Goal: Task Accomplishment & Management: Manage account settings

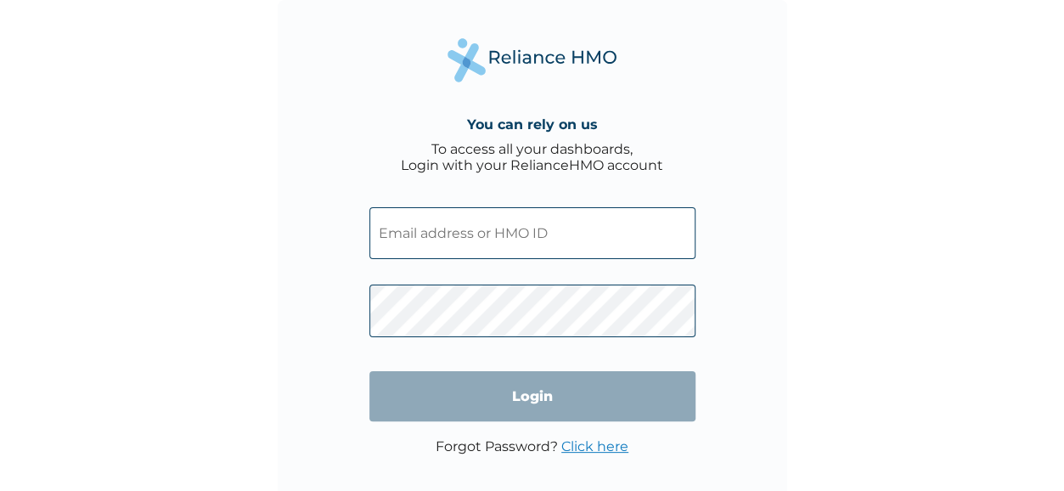
click at [559, 229] on input "text" at bounding box center [532, 233] width 326 height 52
type input "[EMAIL_ADDRESS][DOMAIN_NAME]"
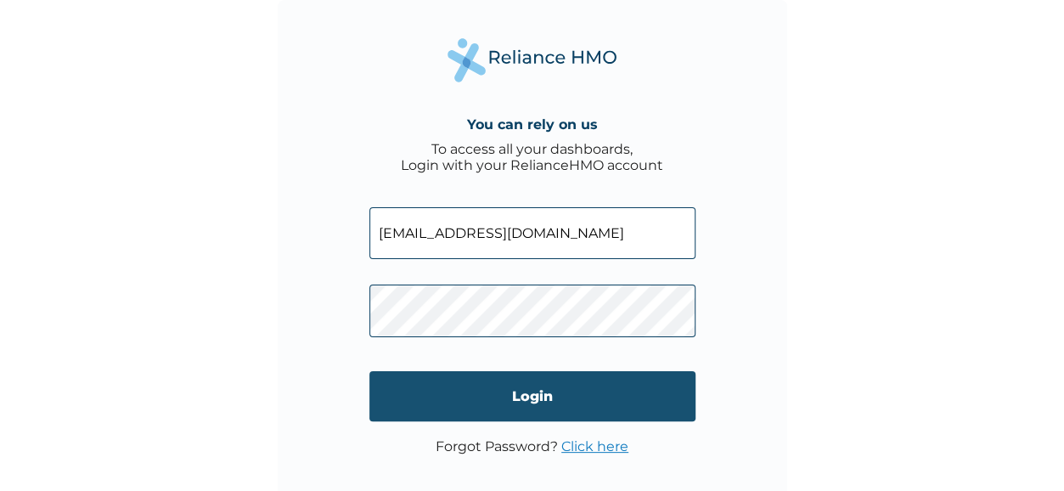
click at [551, 393] on input "Login" at bounding box center [532, 396] width 326 height 50
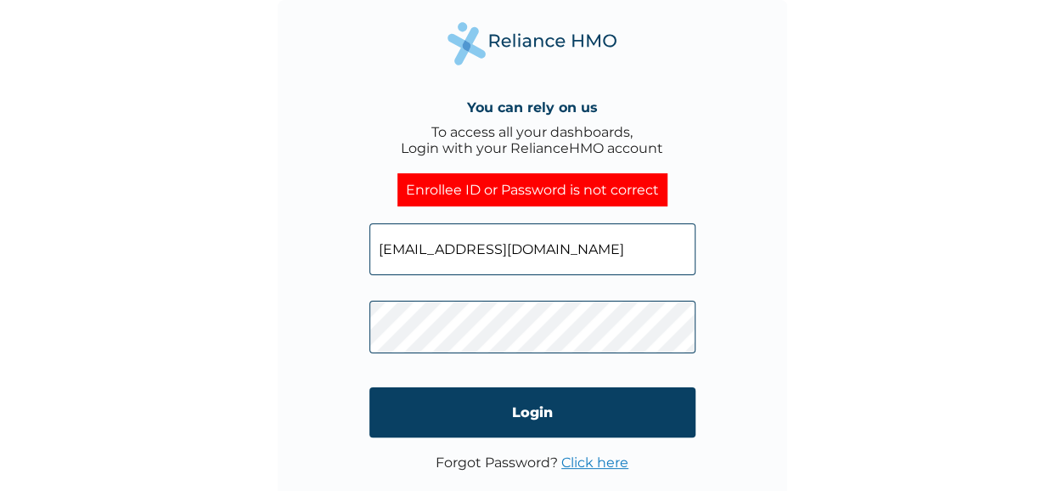
click at [589, 465] on link "Click here" at bounding box center [594, 462] width 67 height 16
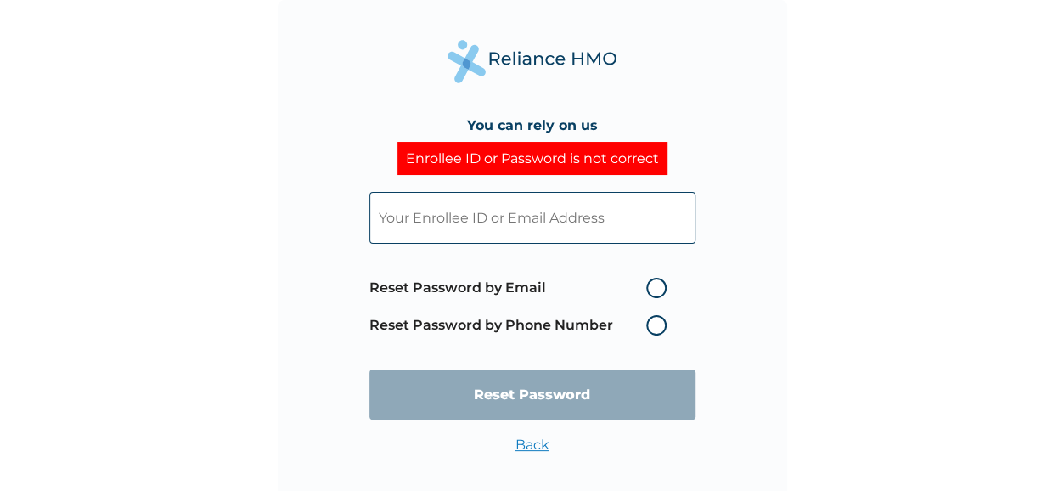
click at [653, 328] on label "Reset Password by Phone Number" at bounding box center [522, 325] width 306 height 20
click at [655, 325] on label "Reset Password by Phone Number" at bounding box center [522, 325] width 306 height 20
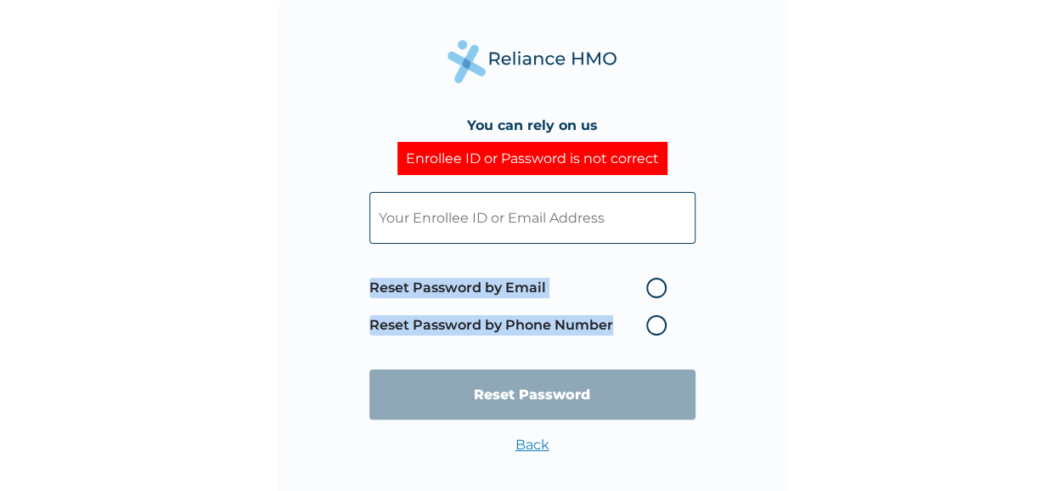
click at [655, 325] on label "Reset Password by Phone Number" at bounding box center [522, 325] width 306 height 20
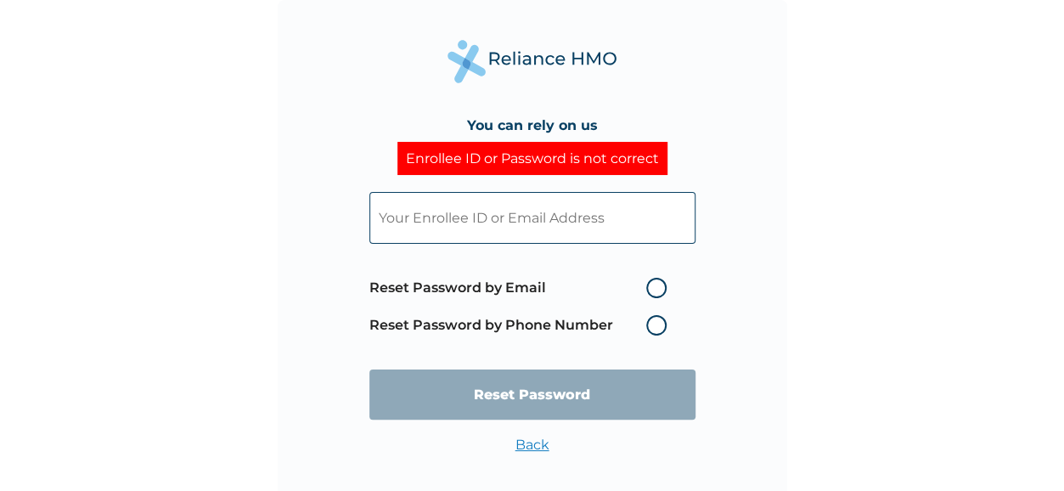
click at [655, 287] on label "Reset Password by Email" at bounding box center [522, 288] width 306 height 20
click at [650, 287] on input "Reset Password by Email" at bounding box center [636, 287] width 27 height 27
radio input "true"
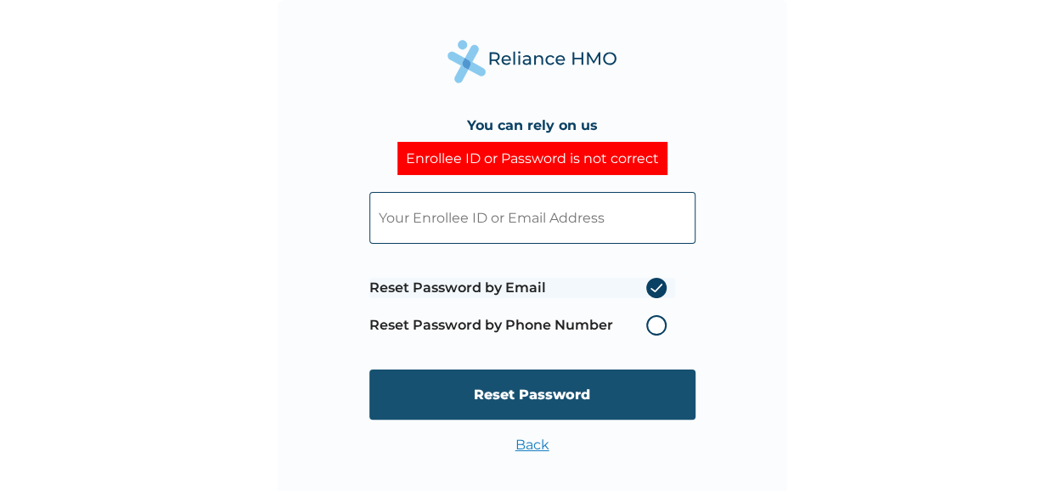
click at [572, 392] on input "Reset Password" at bounding box center [532, 394] width 326 height 50
type input "8761dd4def51313ecced01be311a1452"
click at [595, 393] on input "Reset Password" at bounding box center [532, 394] width 326 height 50
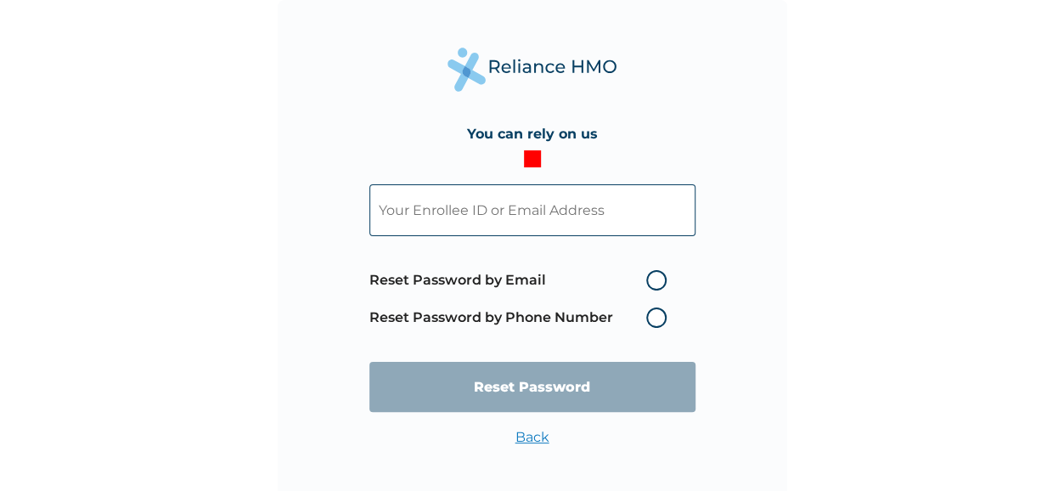
click at [572, 201] on input "text" at bounding box center [532, 210] width 326 height 52
type input "8761dd4def51313ecced01be311a1452"
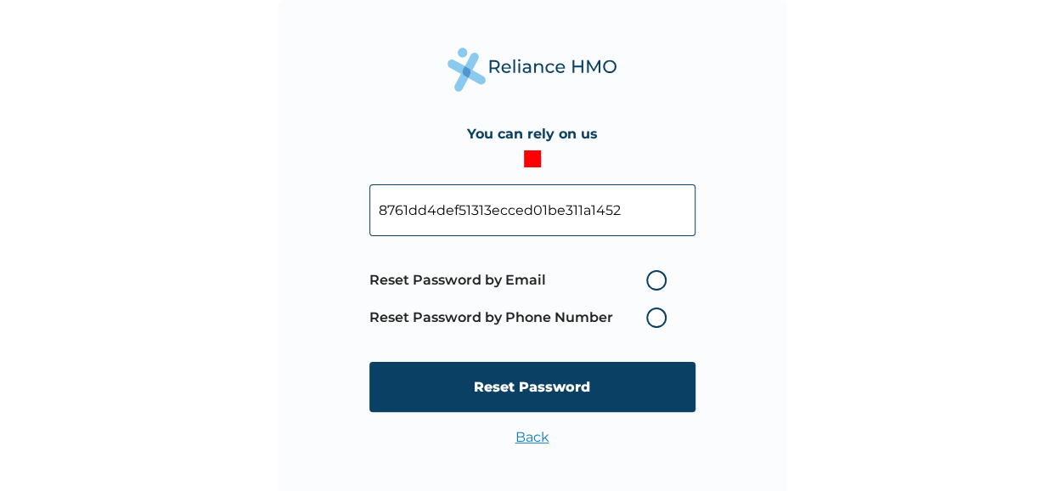
click at [659, 315] on label "Reset Password by Phone Number" at bounding box center [522, 317] width 306 height 20
click at [664, 284] on label "Reset Password by Email" at bounding box center [522, 280] width 306 height 20
click at [650, 284] on input "Reset Password by Email" at bounding box center [636, 280] width 27 height 27
radio input "true"
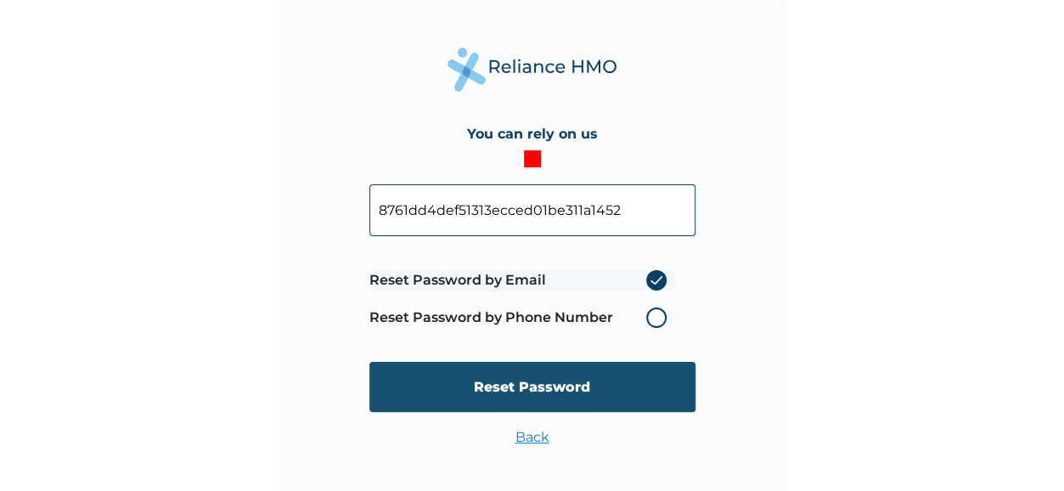
click at [566, 389] on input "Reset Password" at bounding box center [532, 387] width 326 height 50
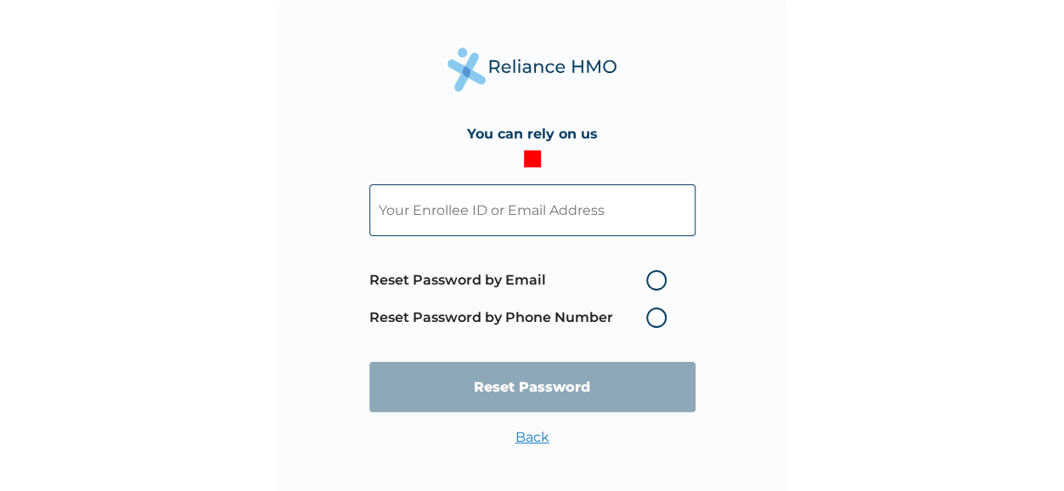
click at [537, 439] on link "Back" at bounding box center [533, 437] width 34 height 16
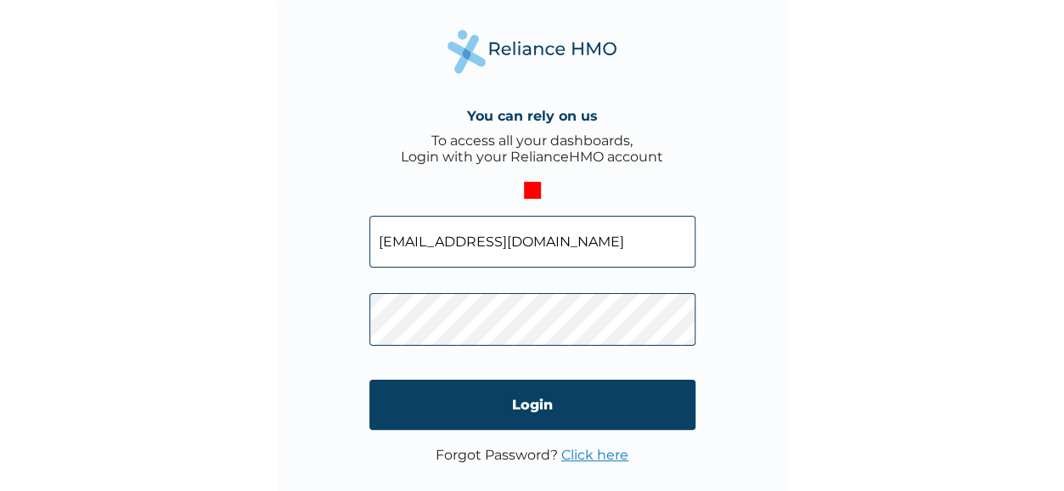
click at [595, 453] on link "Click here" at bounding box center [594, 455] width 67 height 16
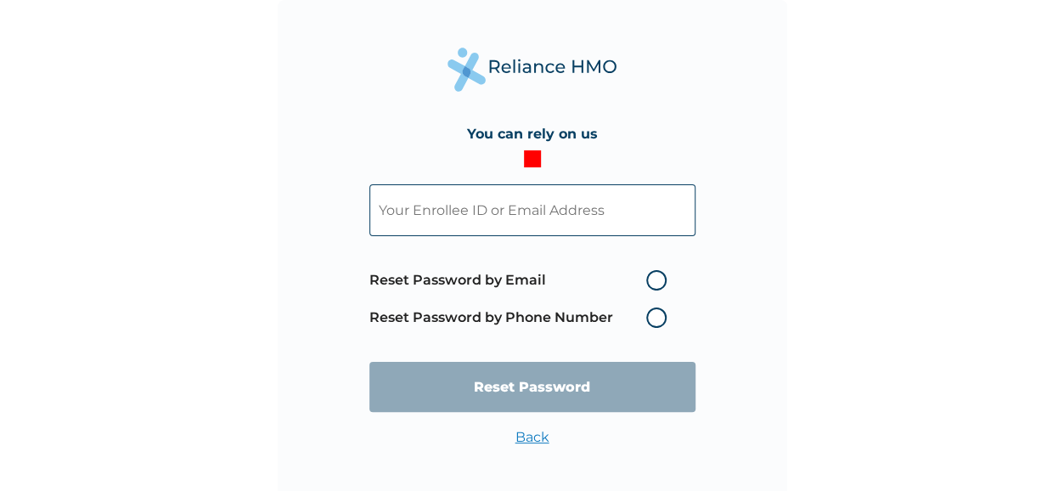
click at [656, 279] on label "Reset Password by Email" at bounding box center [522, 280] width 306 height 20
click at [650, 279] on input "Reset Password by Email" at bounding box center [636, 280] width 27 height 27
radio input "true"
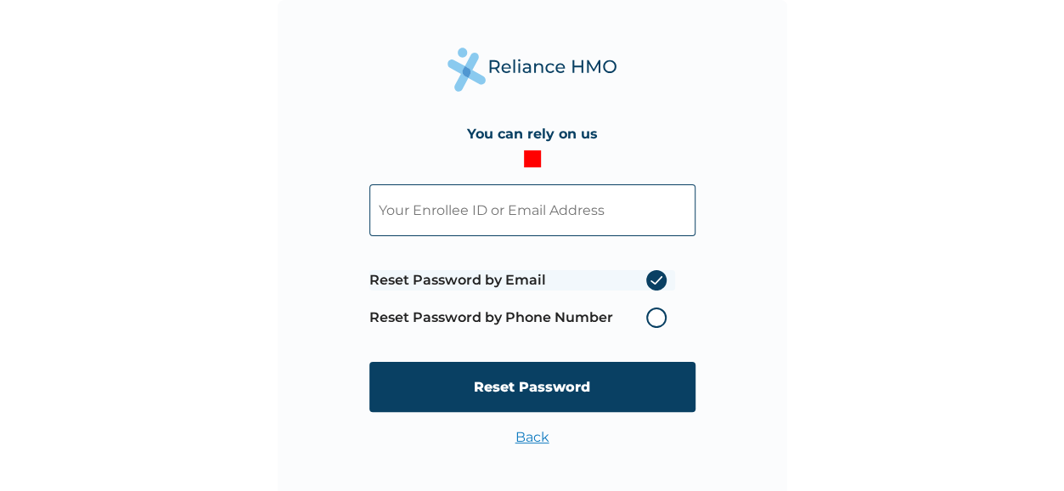
click at [591, 209] on input "text" at bounding box center [532, 210] width 326 height 52
type input "silverlyn.uzoka"
click at [566, 221] on input "silverlyn.uzoka" at bounding box center [532, 210] width 326 height 52
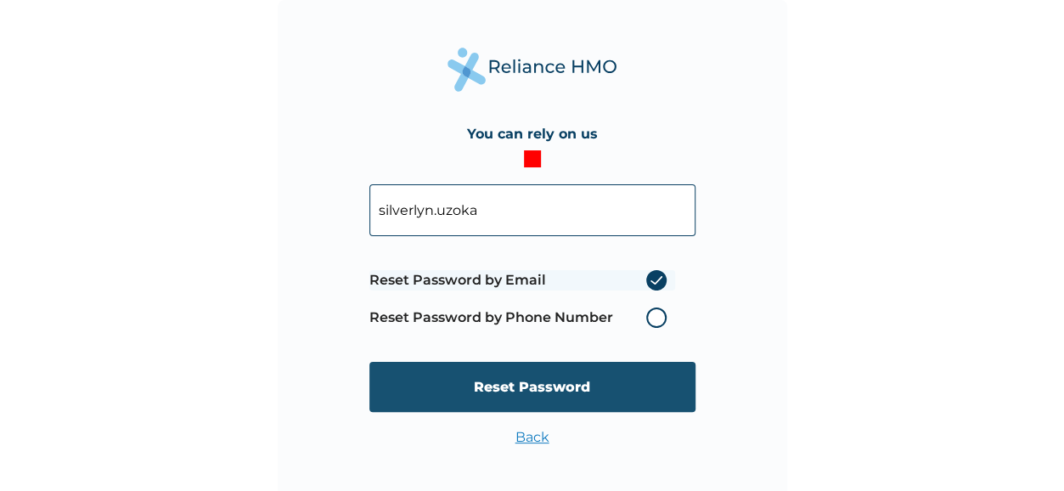
click at [574, 371] on input "Reset Password" at bounding box center [532, 387] width 326 height 50
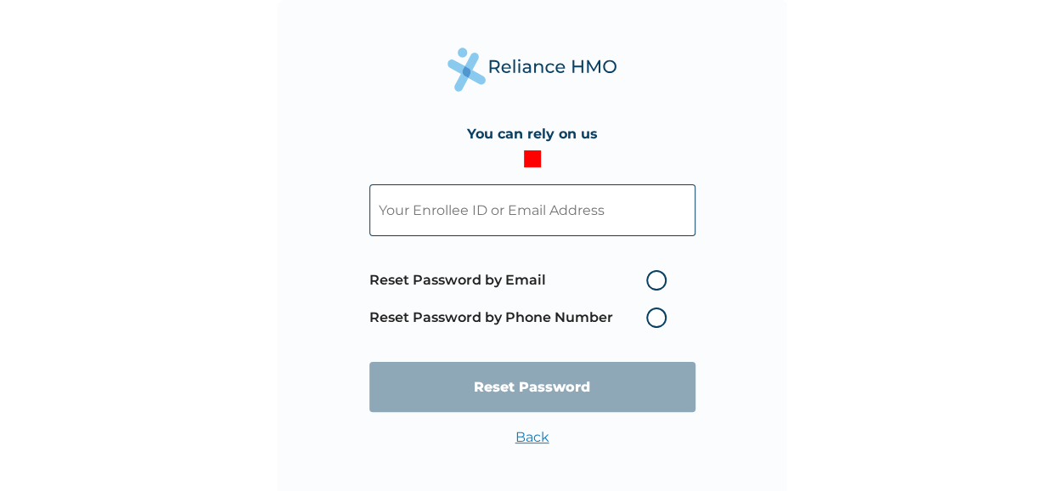
scroll to position [19, 0]
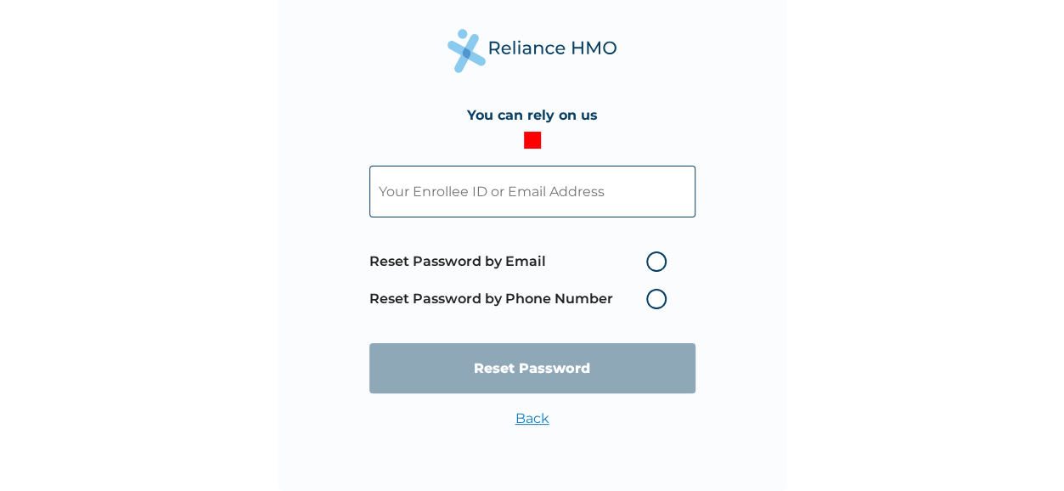
click at [600, 195] on input "text" at bounding box center [532, 192] width 326 height 52
click at [631, 196] on input "text" at bounding box center [532, 192] width 326 height 52
click at [774, 261] on div "You can rely on us Reset Password by Email Reset Password by Phone Number Reset…" at bounding box center [533, 236] width 510 height 510
click at [657, 257] on label "Reset Password by Email" at bounding box center [522, 261] width 306 height 20
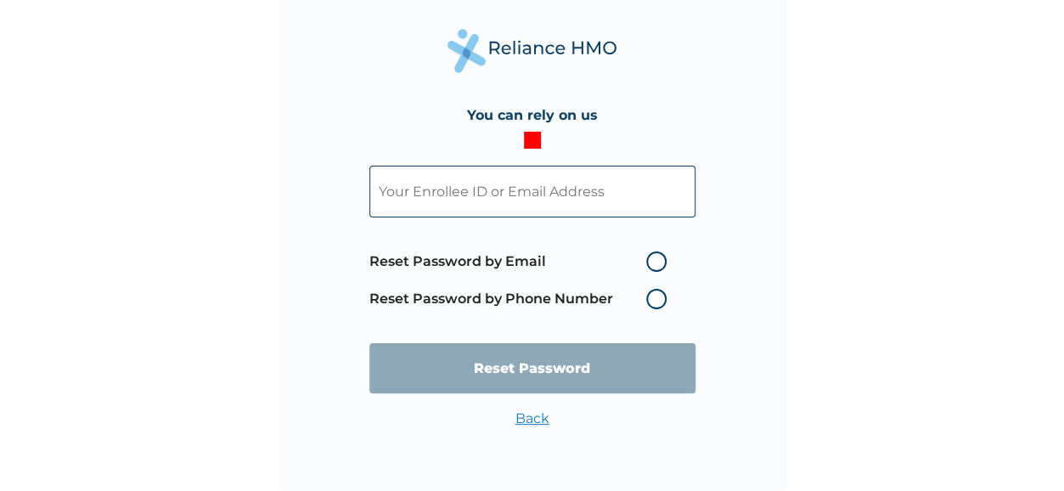
click at [650, 257] on input "Reset Password by Email" at bounding box center [636, 261] width 27 height 27
radio input "true"
